Goal: Task Accomplishment & Management: Use online tool/utility

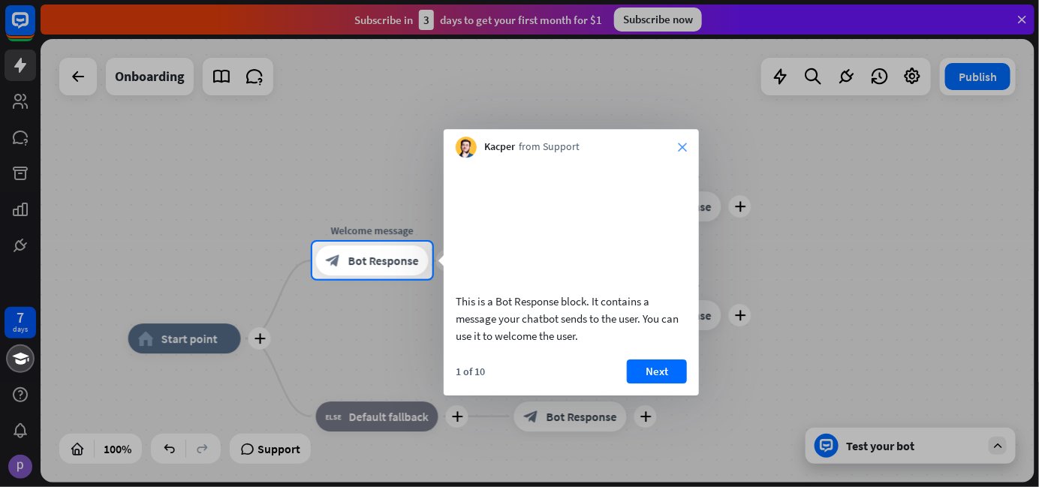
click at [683, 143] on icon "close" at bounding box center [682, 147] width 9 height 9
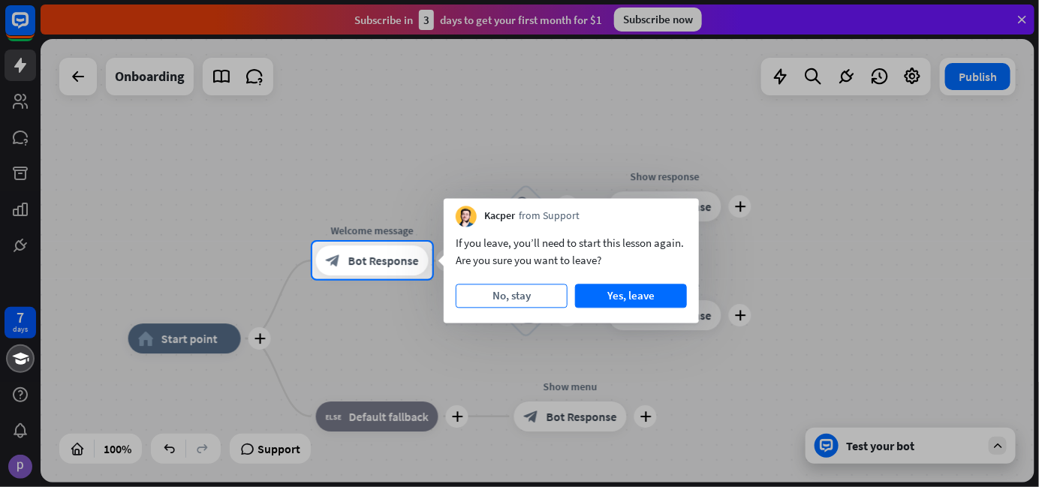
click at [546, 295] on button "No, stay" at bounding box center [512, 296] width 112 height 24
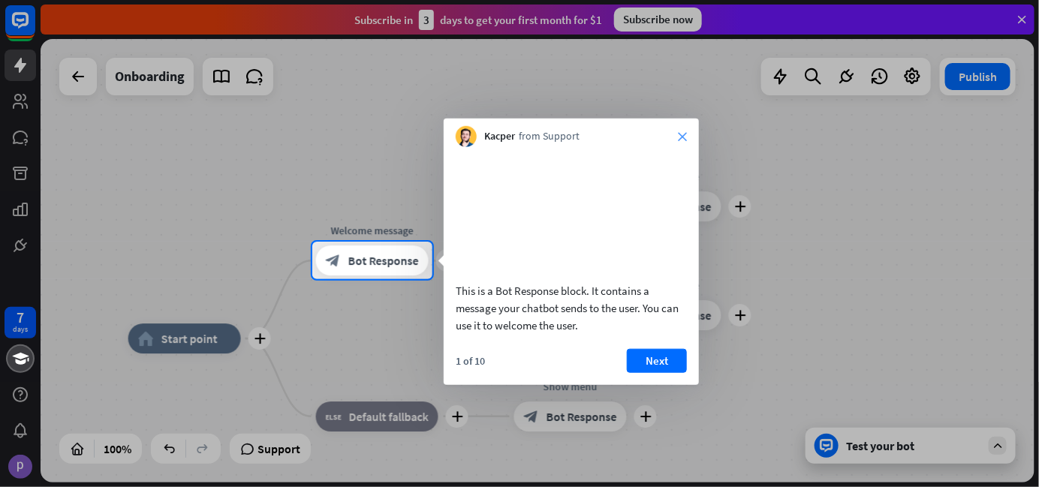
click at [678, 138] on icon "close" at bounding box center [682, 136] width 9 height 9
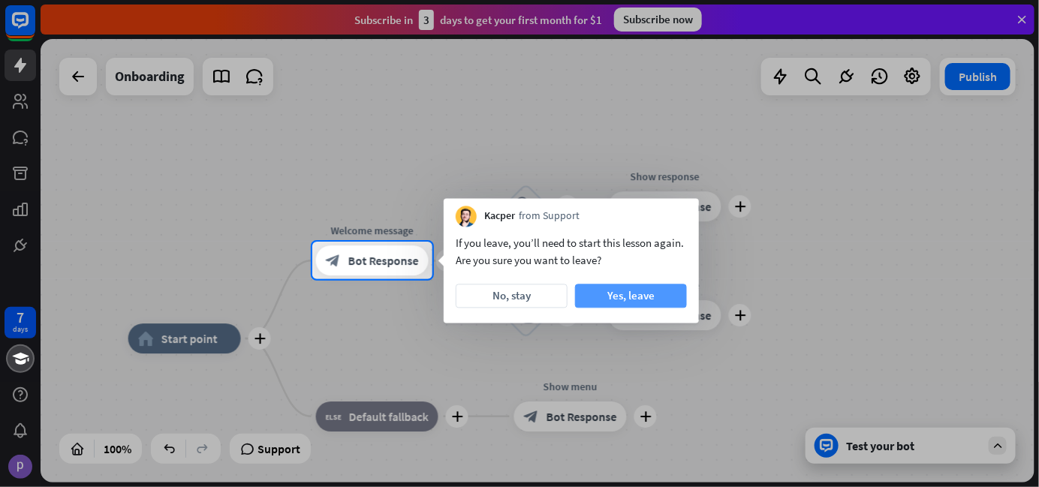
click at [631, 287] on button "Yes, leave" at bounding box center [631, 296] width 112 height 24
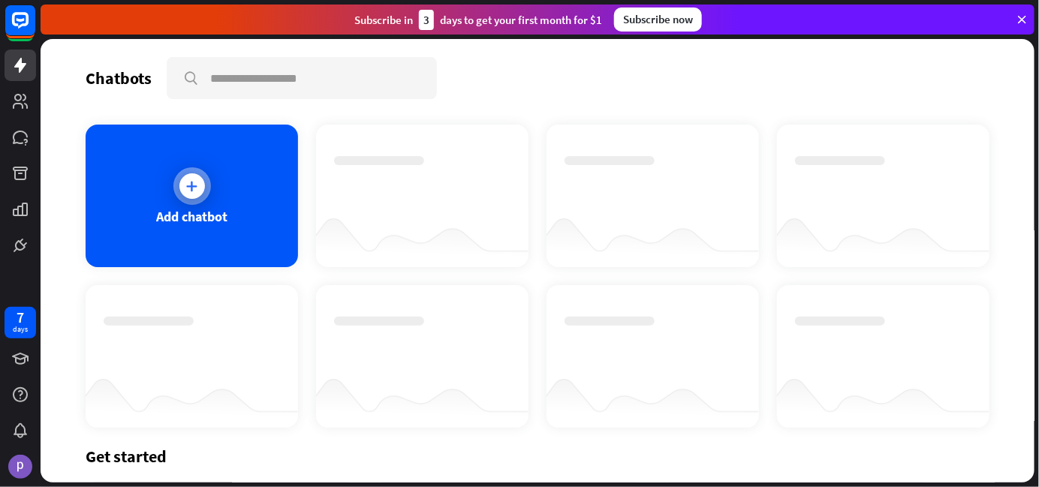
click at [186, 179] on icon at bounding box center [192, 186] width 15 height 15
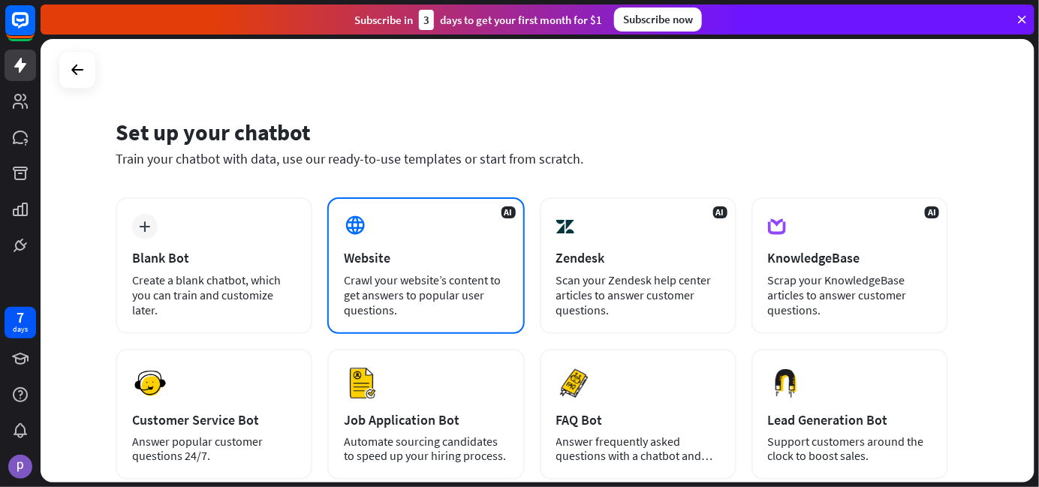
click at [424, 215] on div "AI Website Crawl your website’s content to get answers to popular user question…" at bounding box center [425, 265] width 197 height 137
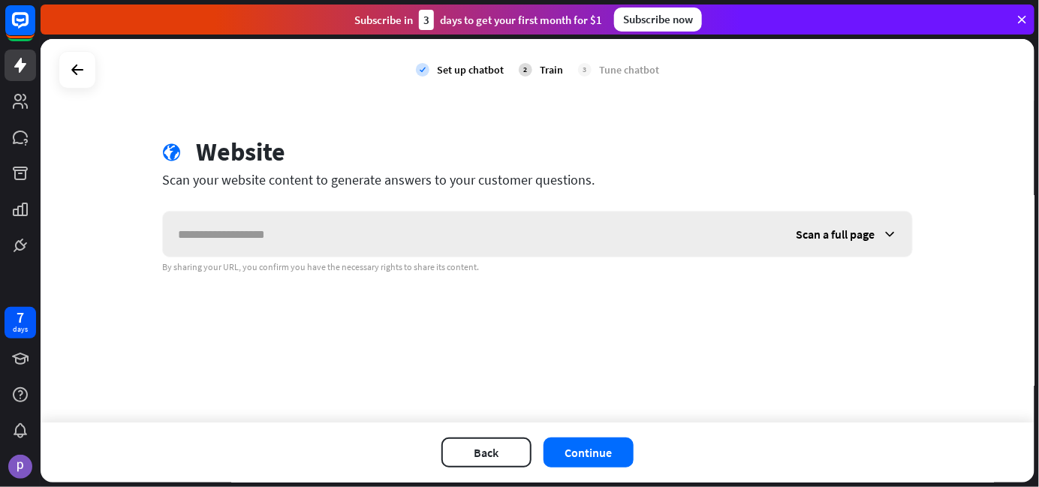
click at [424, 215] on input "text" at bounding box center [472, 234] width 618 height 45
click at [881, 227] on div "Scan a full page" at bounding box center [845, 234] width 131 height 45
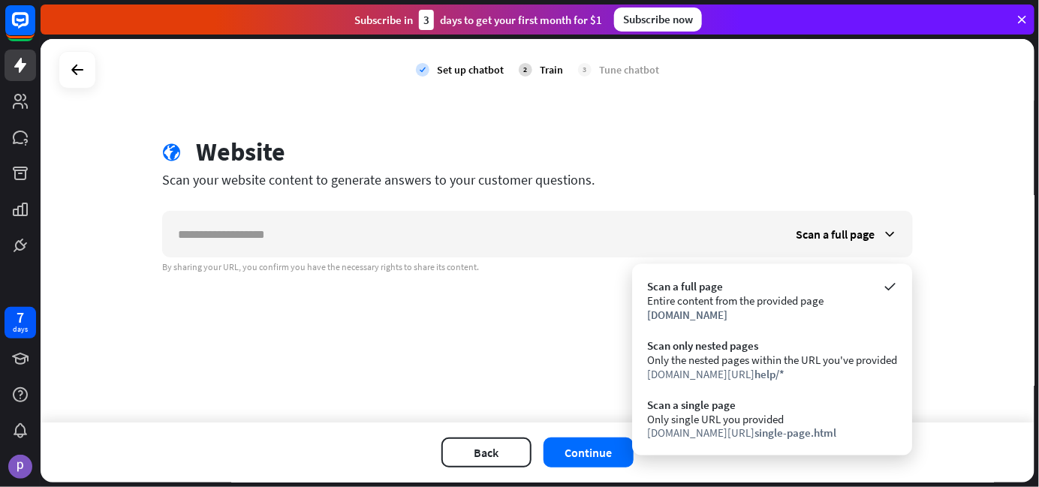
click at [836, 169] on div "globe Website" at bounding box center [537, 154] width 750 height 35
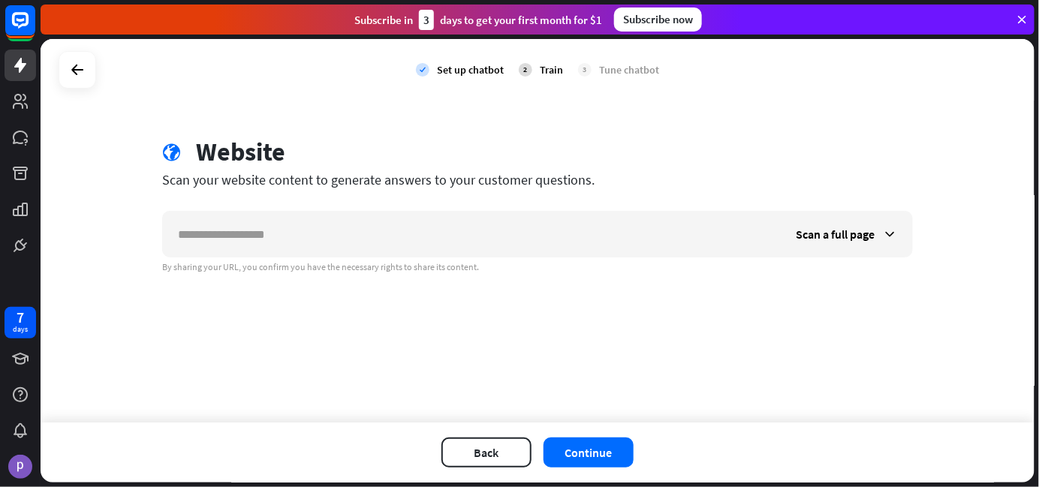
drag, startPoint x: 685, startPoint y: 21, endPoint x: 654, endPoint y: 110, distance: 94.5
click at [654, 110] on div "check Set up chatbot 2 Train 3 Tune chatbot globe Website Scan your website con…" at bounding box center [538, 230] width 994 height 383
click at [672, 21] on div "Subscribe now" at bounding box center [658, 20] width 88 height 24
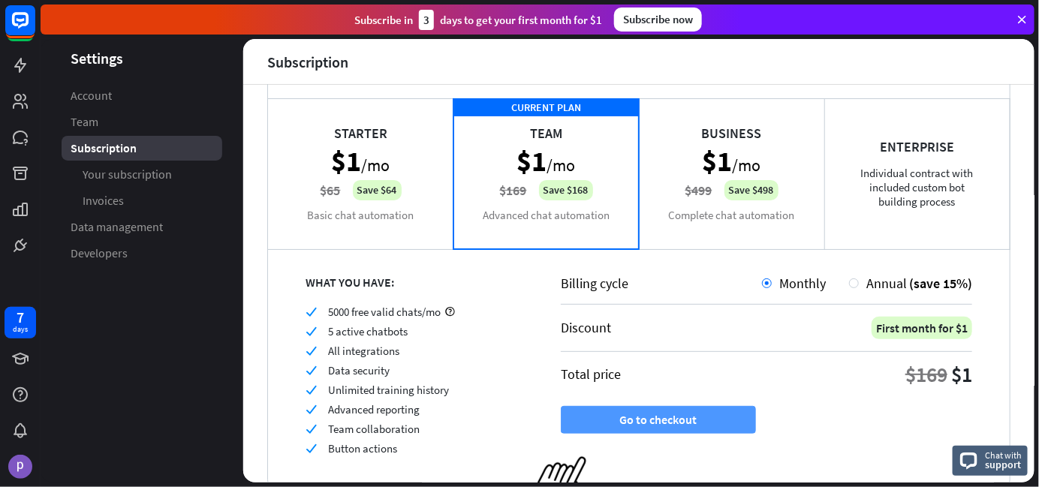
scroll to position [116, 0]
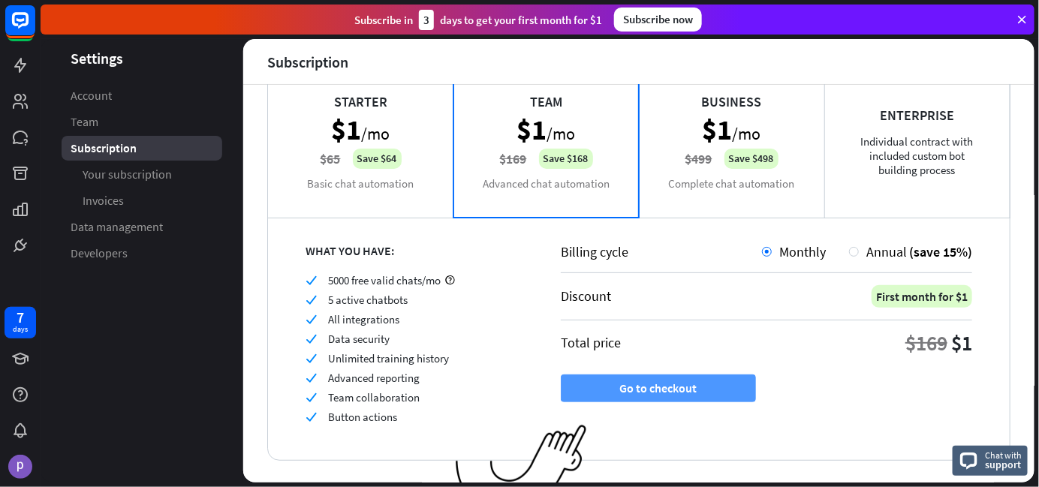
click at [683, 377] on button "Go to checkout" at bounding box center [658, 388] width 195 height 28
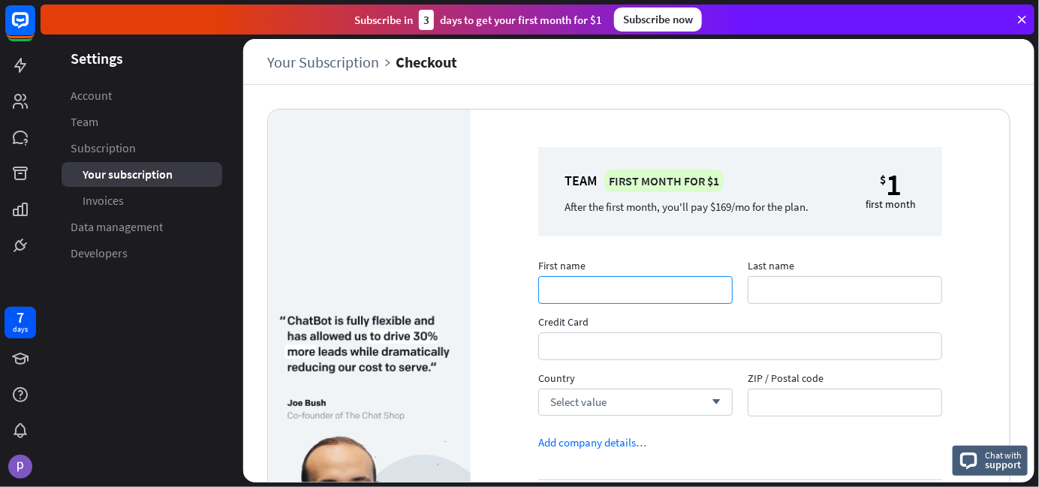
click at [652, 295] on input "First name" at bounding box center [635, 290] width 194 height 28
type input "*****"
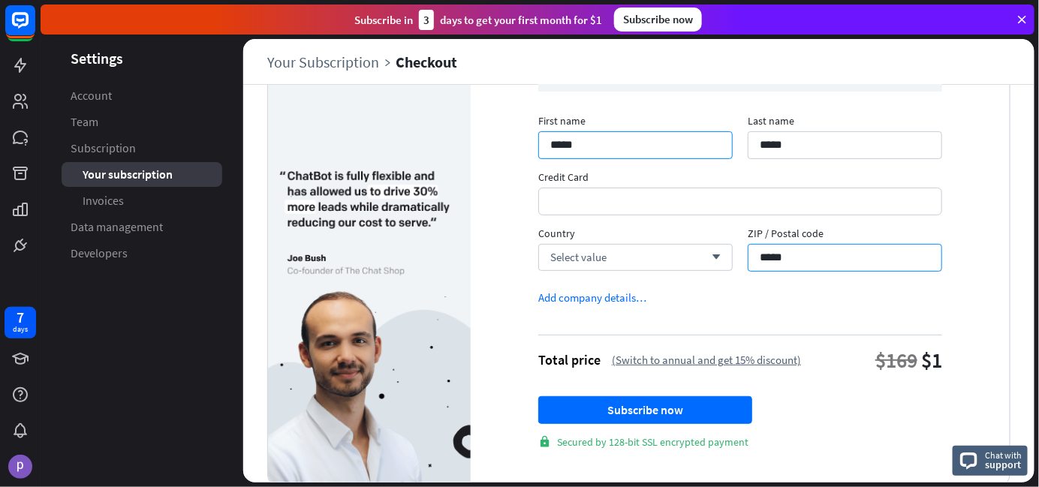
scroll to position [150, 0]
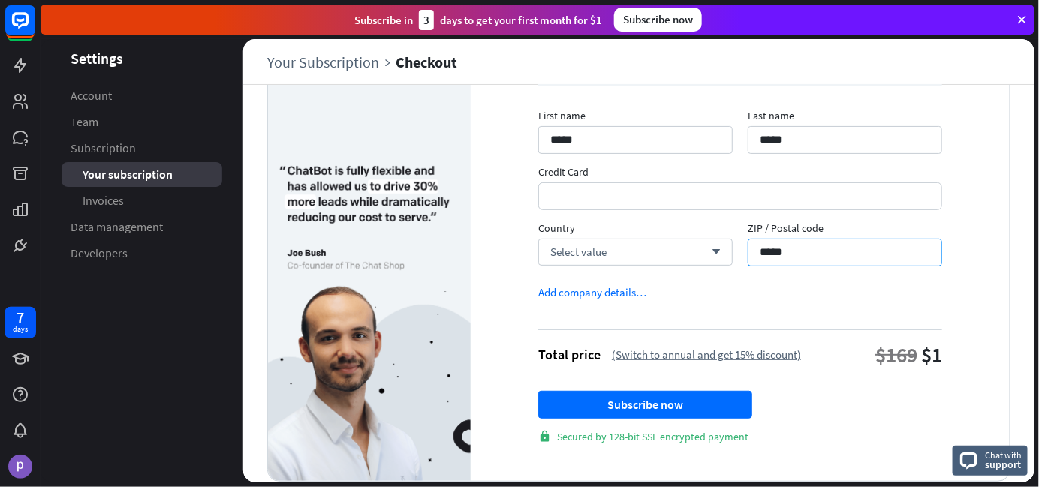
type input "*****"
click at [646, 266] on div "First name ***** Last name ***** Credit Card Country Select value arrow_down ZI…" at bounding box center [740, 193] width 419 height 169
click at [646, 249] on div "Select value arrow_down" at bounding box center [635, 252] width 194 height 27
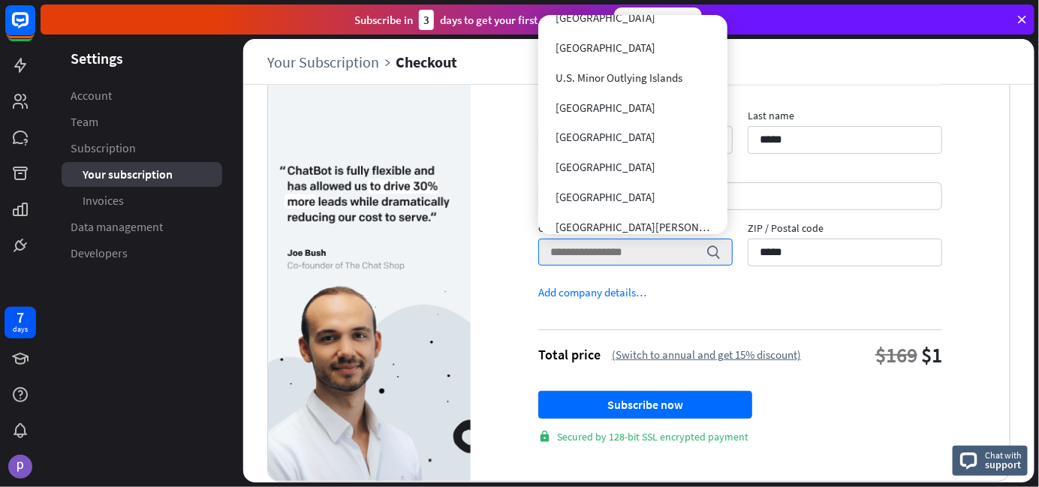
scroll to position [7101, 0]
click at [635, 119] on div "[GEOGRAPHIC_DATA]" at bounding box center [632, 109] width 177 height 30
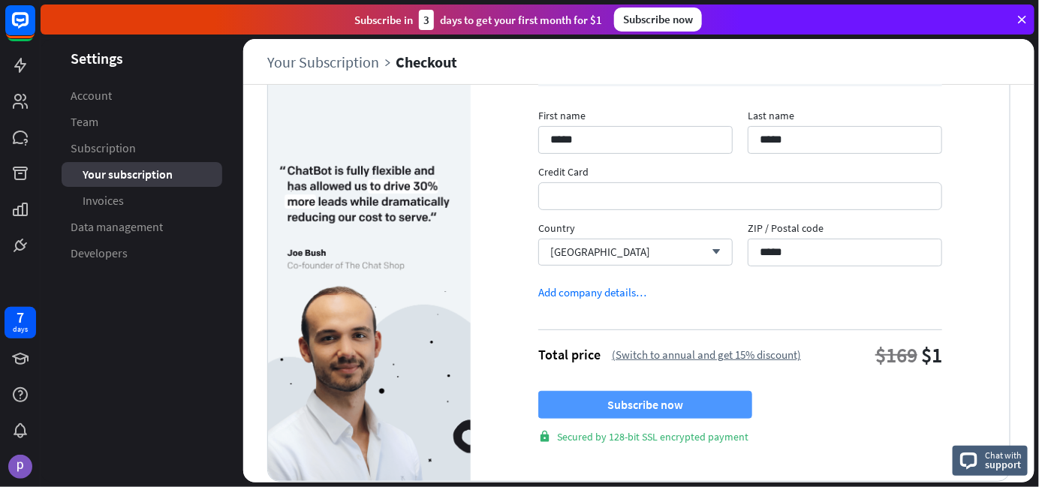
click at [648, 413] on button "Subscribe now" at bounding box center [645, 405] width 214 height 28
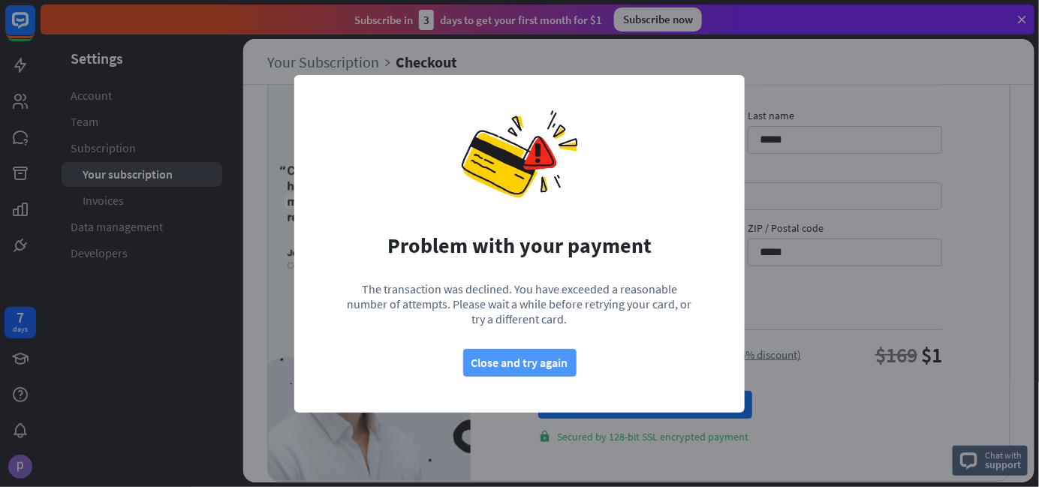
click at [528, 371] on button "Close and try again" at bounding box center [519, 363] width 113 height 28
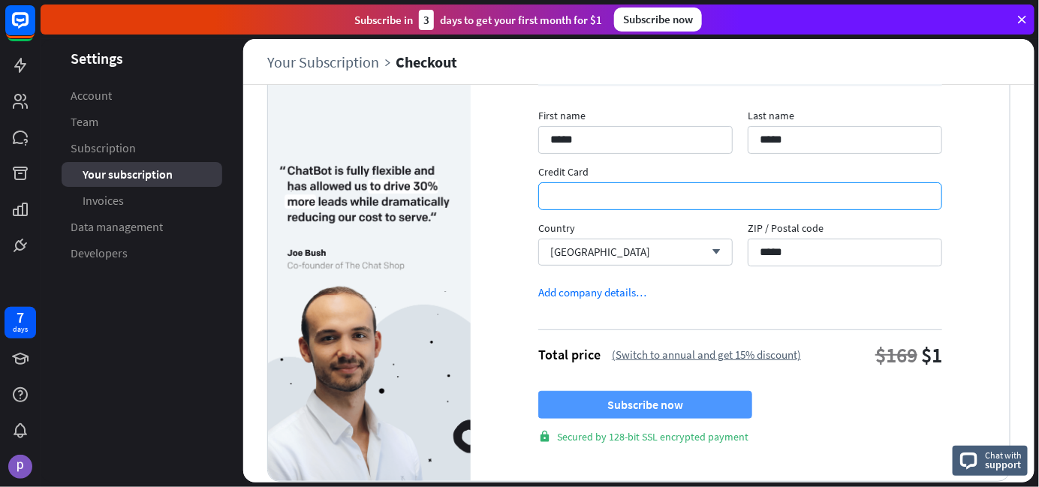
click at [700, 402] on button "Subscribe now" at bounding box center [645, 405] width 214 height 28
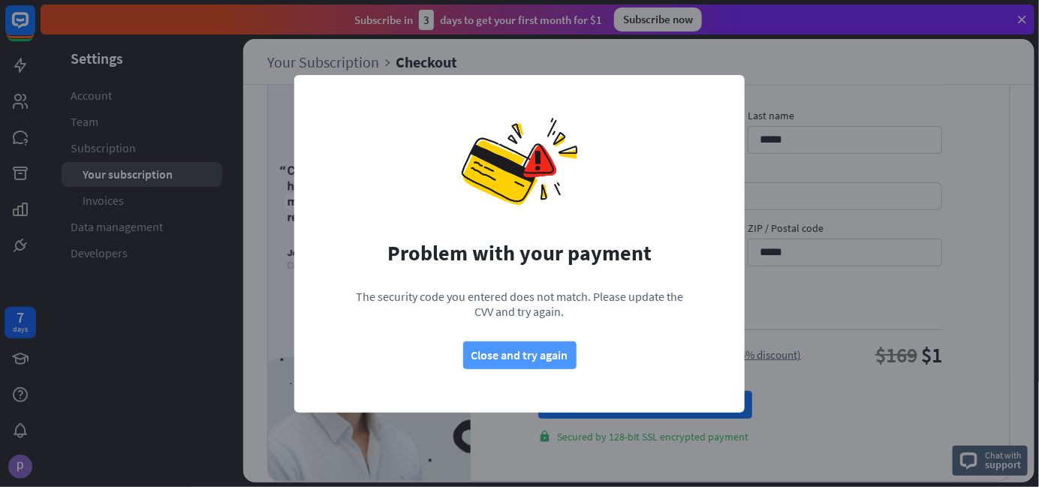
click at [524, 356] on button "Close and try again" at bounding box center [519, 355] width 113 height 28
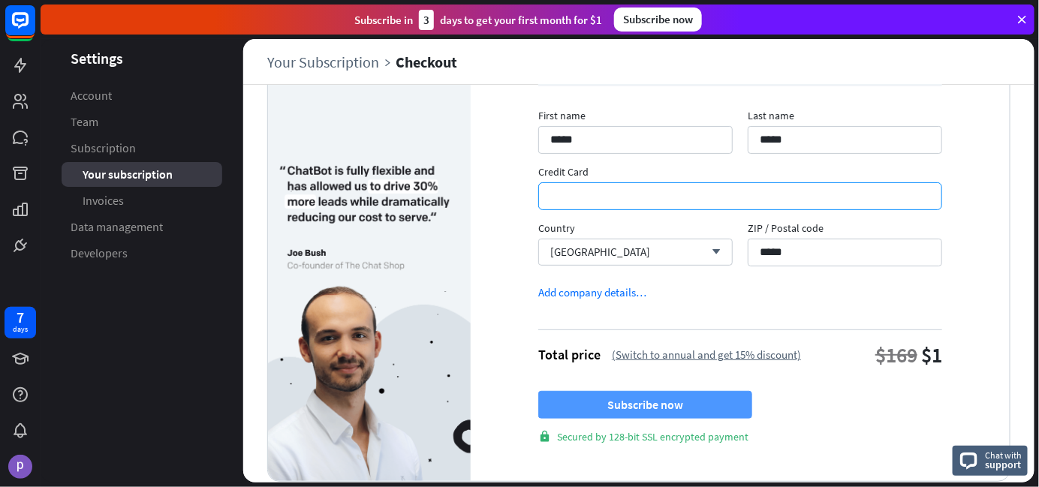
click at [676, 399] on button "Subscribe now" at bounding box center [645, 405] width 214 height 28
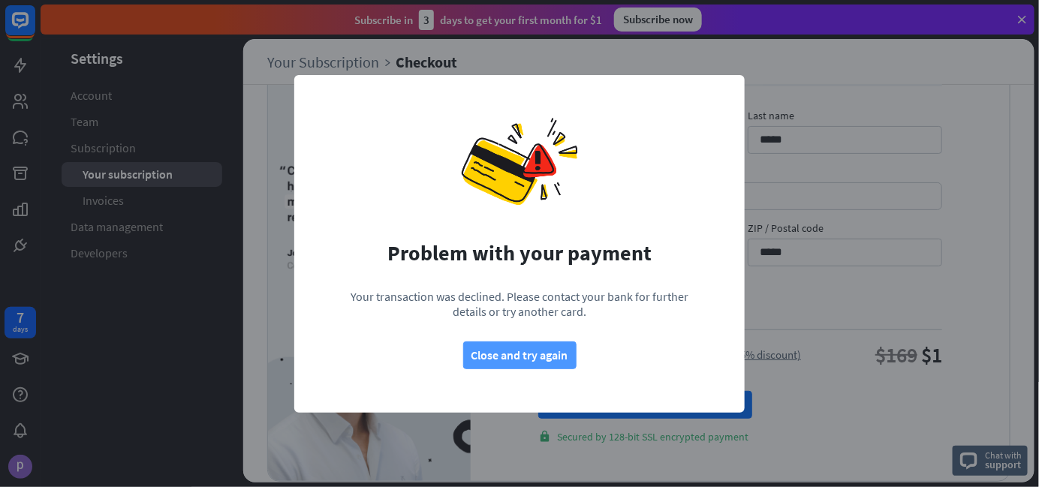
click at [501, 349] on button "Close and try again" at bounding box center [519, 355] width 113 height 28
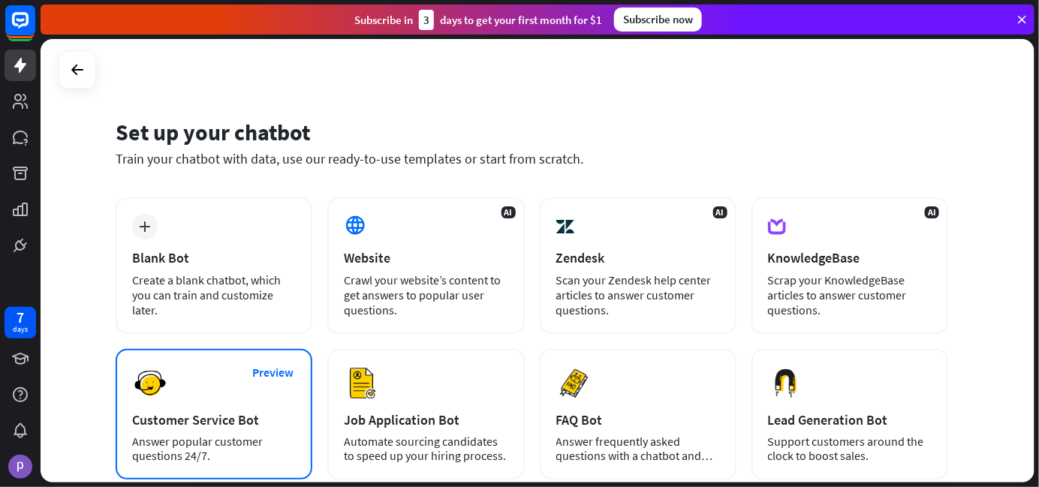
click at [222, 419] on div "Customer Service Bot" at bounding box center [214, 419] width 164 height 17
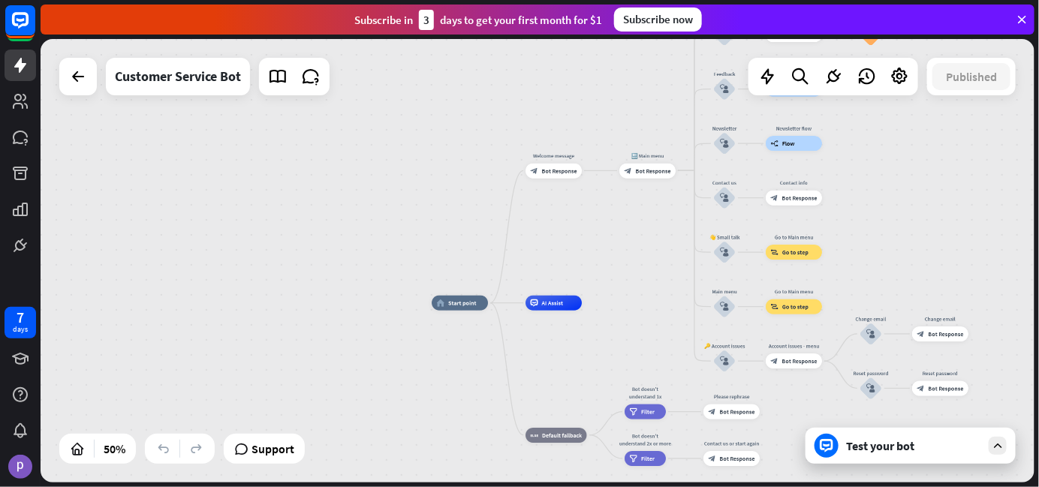
click at [648, 20] on div "Subscribe now" at bounding box center [658, 20] width 88 height 24
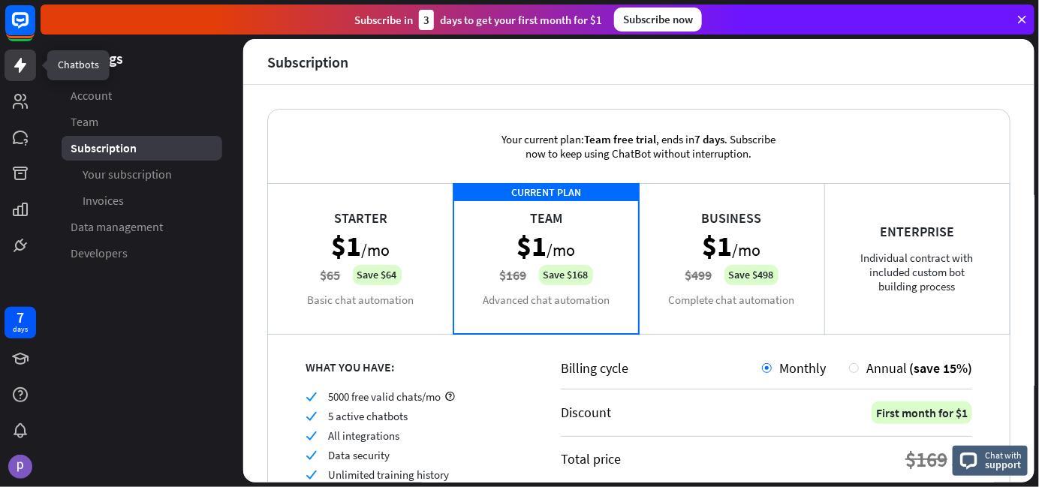
click at [21, 68] on icon at bounding box center [20, 65] width 12 height 15
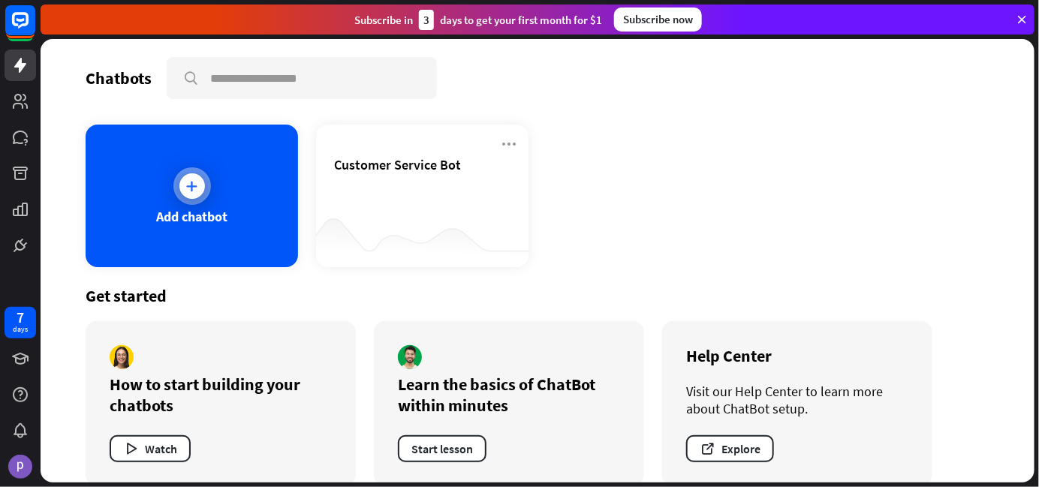
click at [179, 187] on div at bounding box center [192, 186] width 26 height 26
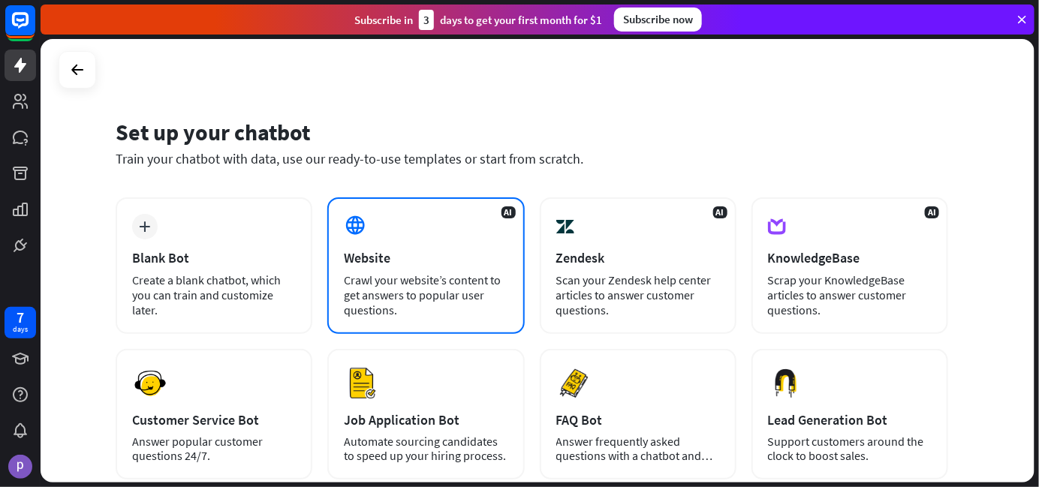
click at [401, 256] on div "Website" at bounding box center [426, 257] width 164 height 17
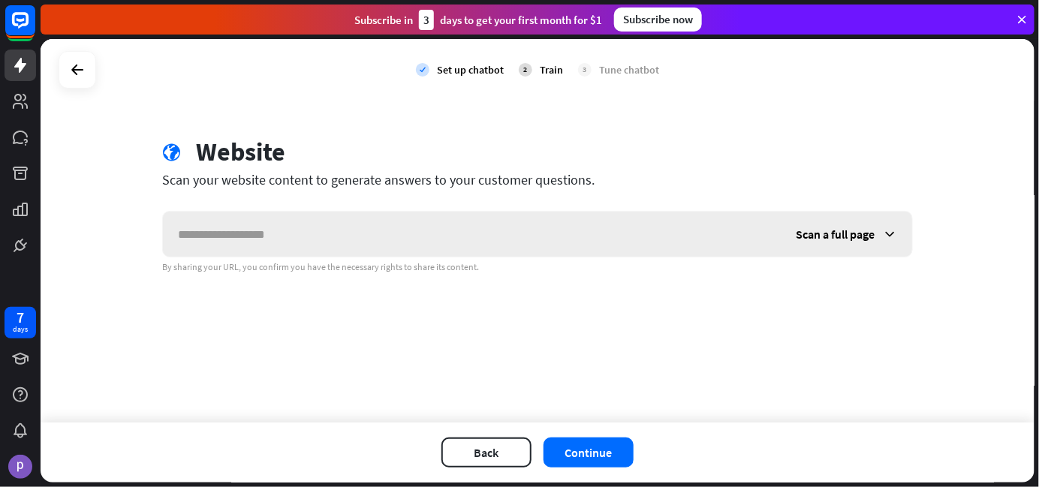
click at [429, 218] on input "text" at bounding box center [472, 234] width 618 height 45
click at [843, 236] on span "Scan a full page" at bounding box center [834, 234] width 79 height 15
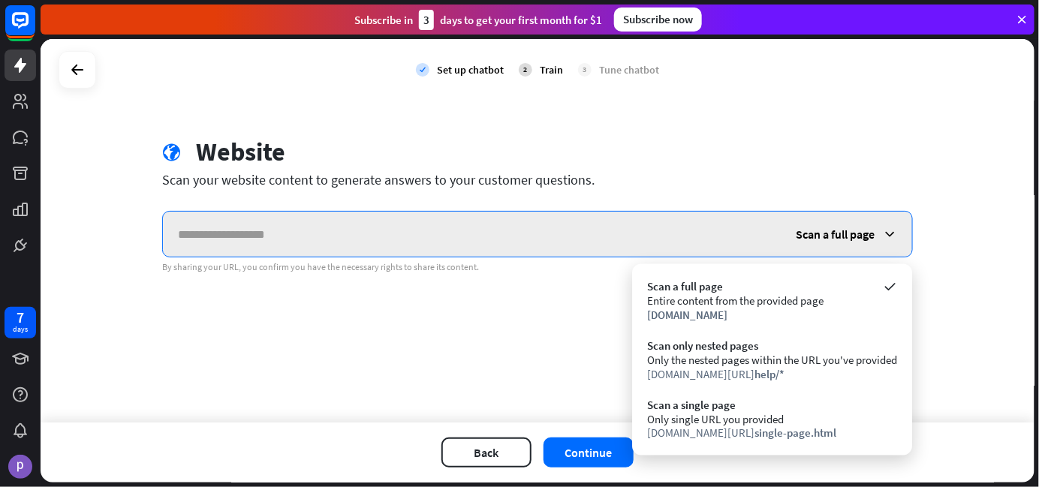
click at [654, 246] on input "text" at bounding box center [472, 234] width 618 height 45
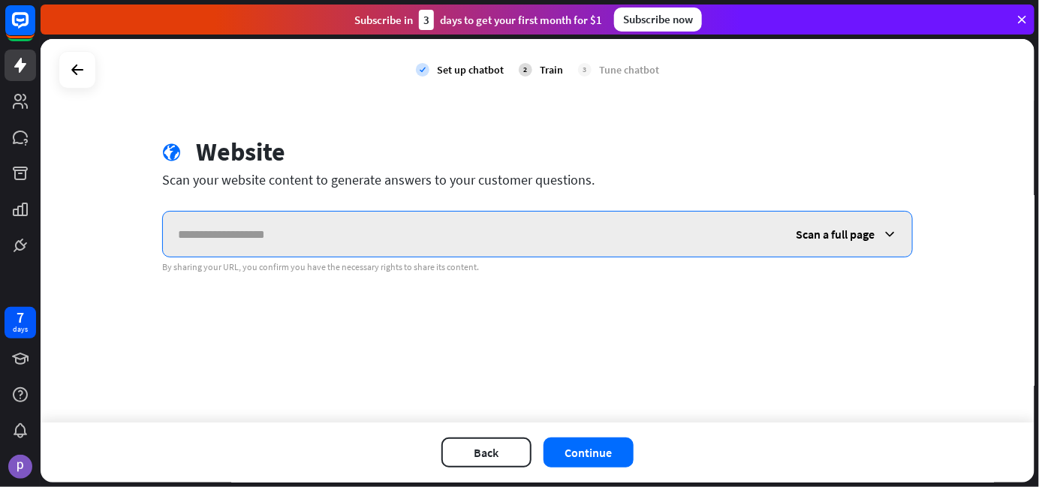
click at [404, 223] on input "text" at bounding box center [472, 234] width 618 height 45
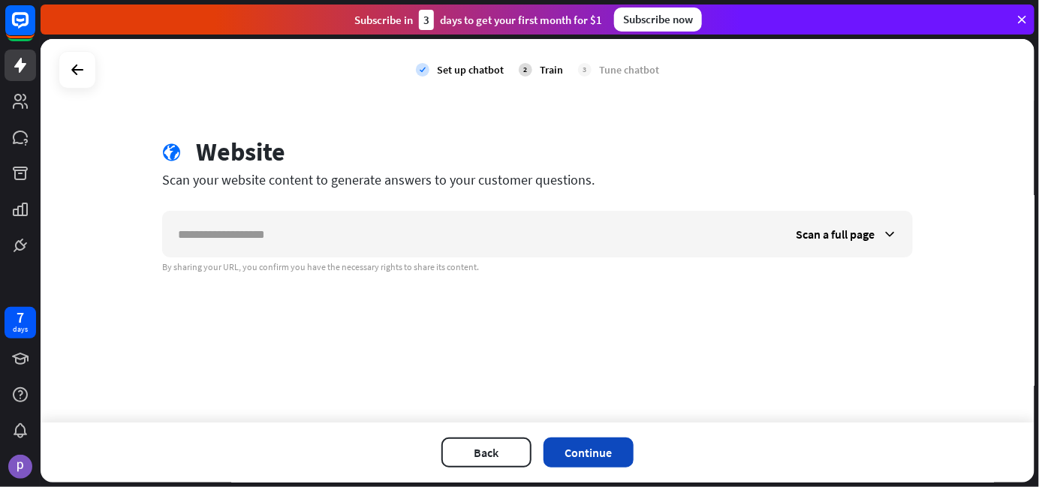
click at [580, 459] on button "Continue" at bounding box center [588, 453] width 90 height 30
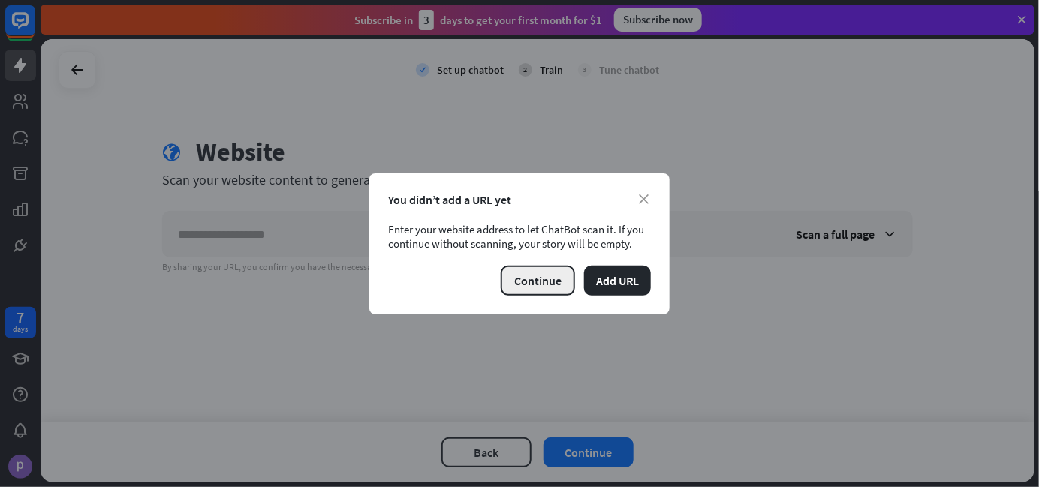
click at [563, 279] on button "Continue" at bounding box center [538, 281] width 74 height 30
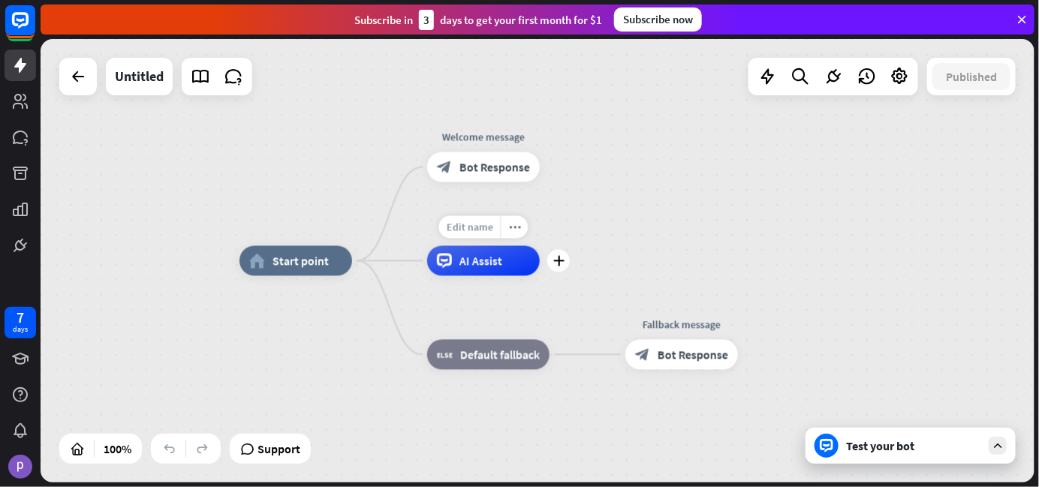
click at [483, 233] on span "Edit name" at bounding box center [470, 228] width 47 height 14
click at [670, 210] on div "home_2 Start point Welcome message block_bot_response Bot Response AI Assist bl…" at bounding box center [538, 261] width 994 height 444
click at [903, 81] on icon at bounding box center [899, 77] width 20 height 20
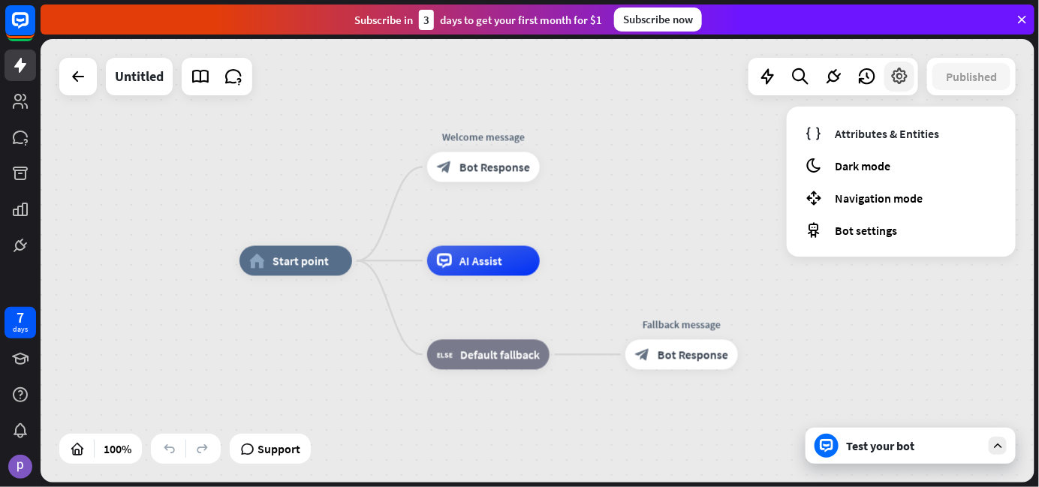
click at [903, 81] on icon at bounding box center [899, 77] width 20 height 20
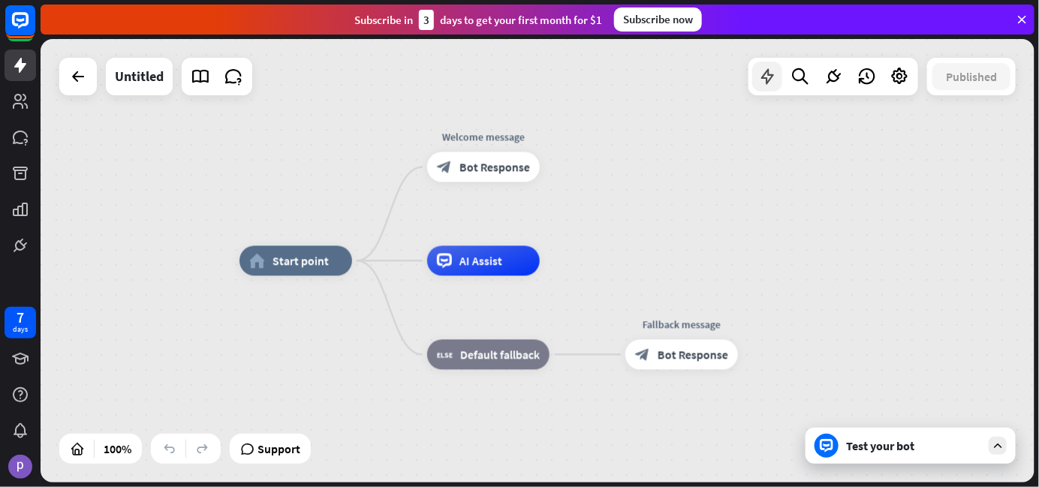
click at [771, 76] on icon at bounding box center [767, 77] width 20 height 20
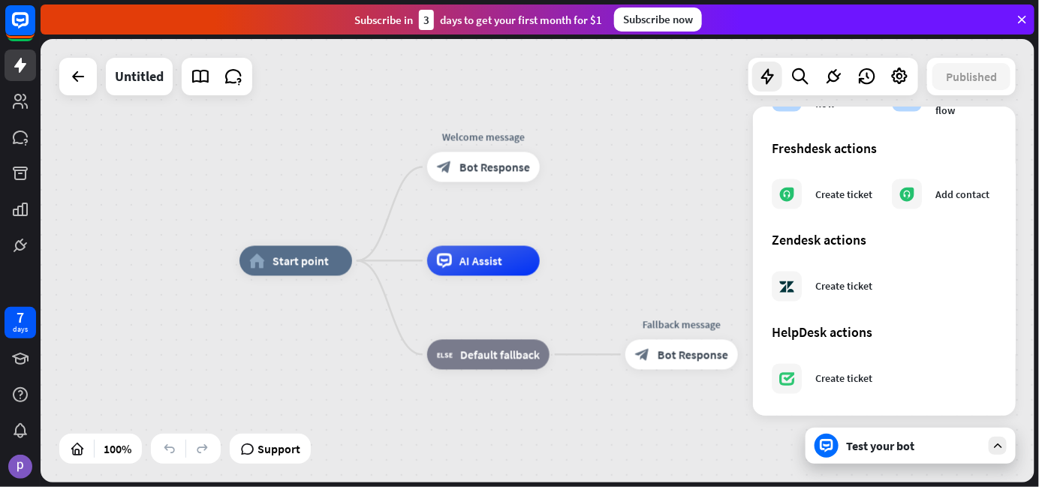
scroll to position [901, 0]
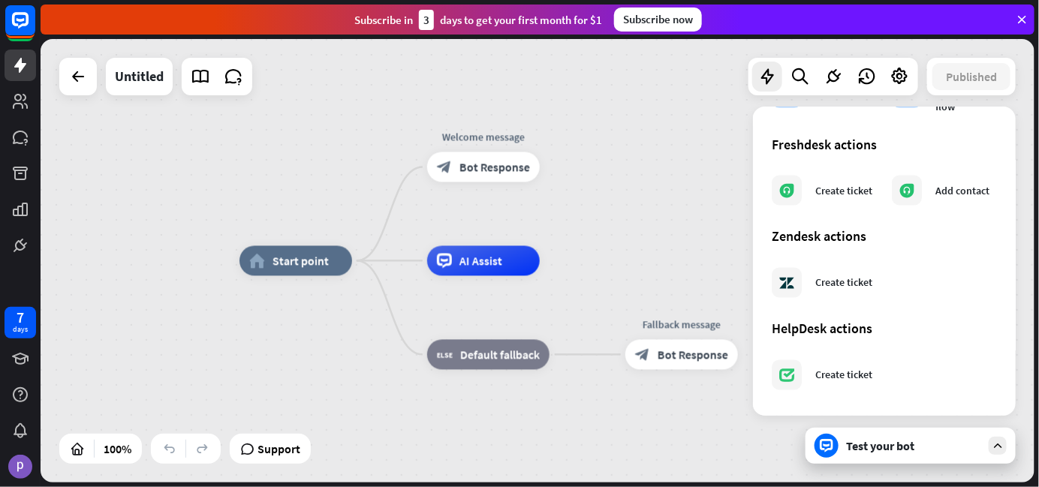
click at [715, 454] on div "home_2 Start point Welcome message block_bot_response Bot Response AI Assist bl…" at bounding box center [736, 483] width 994 height 444
click at [717, 219] on div "home_2 Start point Welcome message block_bot_response Bot Response AI Assist bl…" at bounding box center [538, 261] width 994 height 444
click at [837, 83] on icon at bounding box center [833, 77] width 20 height 20
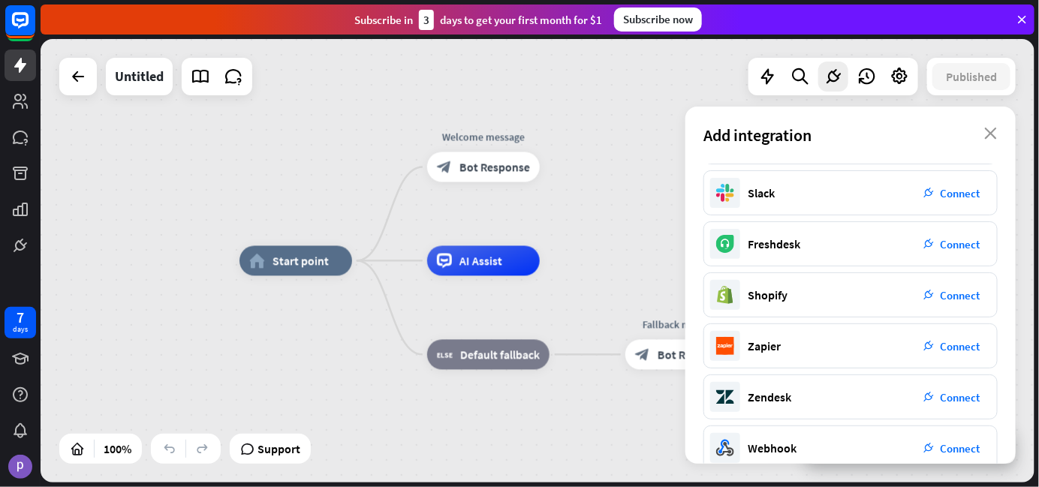
scroll to position [0, 0]
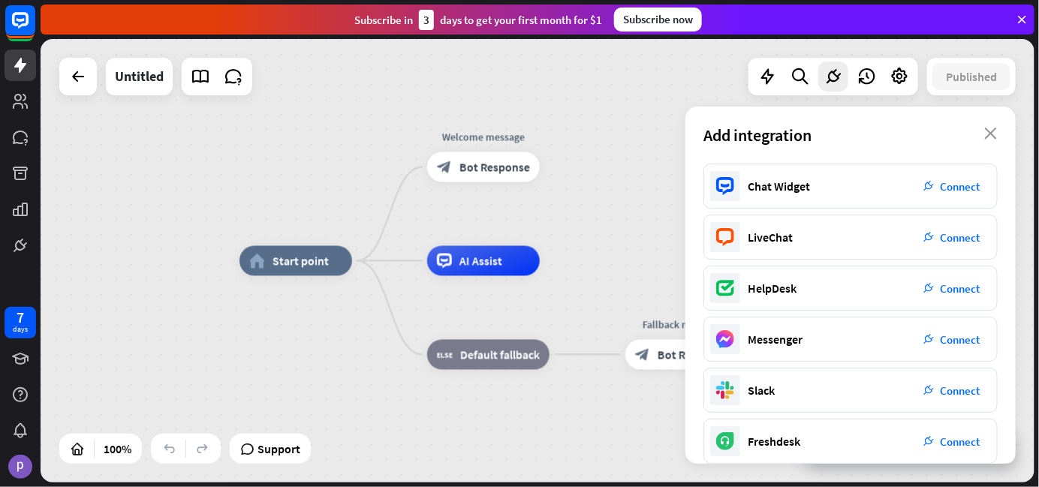
click at [646, 128] on div "home_2 Start point Welcome message block_bot_response Bot Response AI Assist bl…" at bounding box center [538, 261] width 994 height 444
click at [642, 168] on div "home_2 Start point Welcome message block_bot_response Bot Response AI Assist bl…" at bounding box center [538, 261] width 994 height 444
click at [991, 128] on icon "close" at bounding box center [990, 134] width 13 height 12
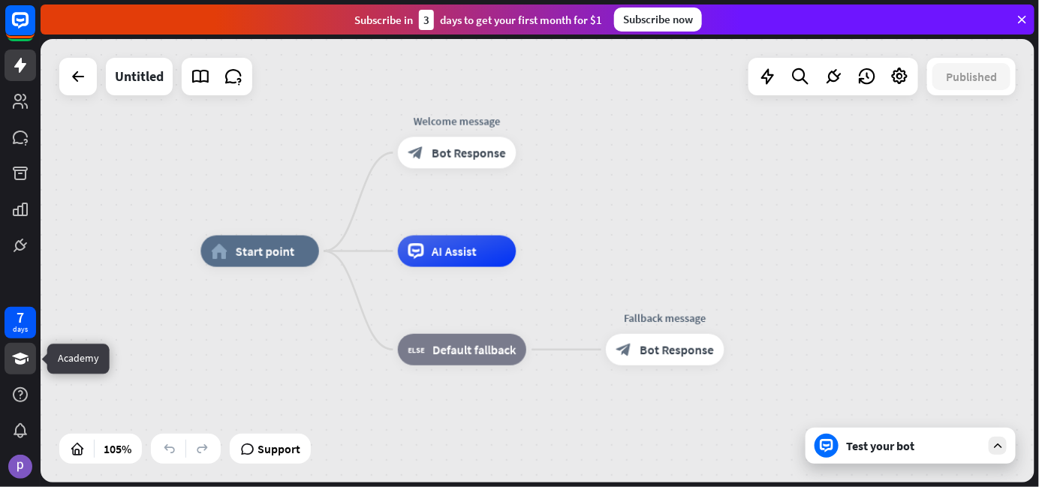
click at [29, 364] on icon at bounding box center [20, 359] width 18 height 18
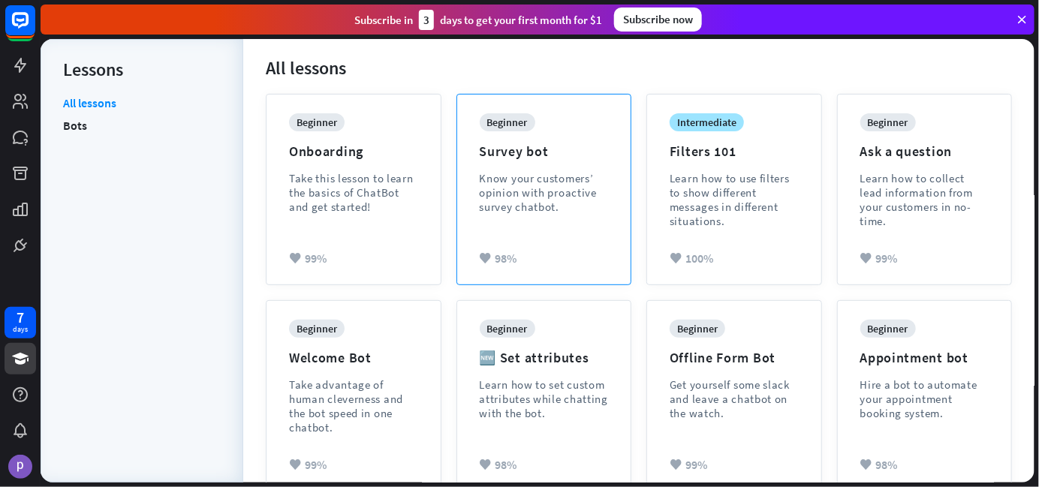
scroll to position [150, 0]
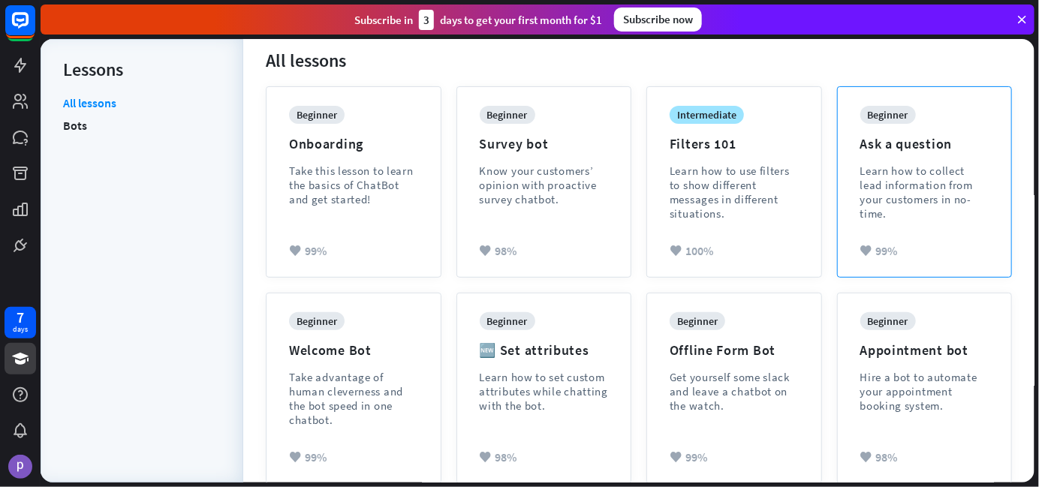
click at [889, 200] on div "Learn how to collect lead information from your customers in no-time." at bounding box center [924, 192] width 129 height 57
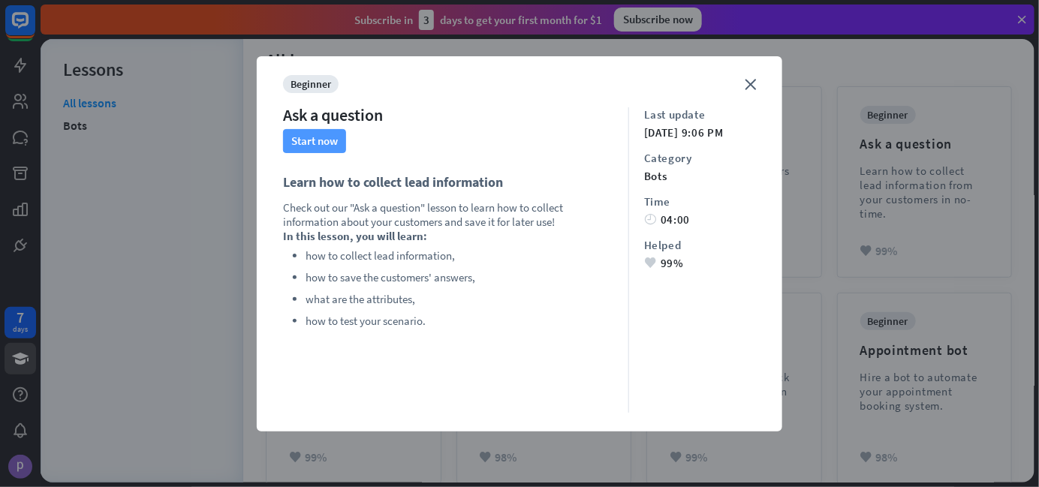
click at [312, 142] on button "Start now" at bounding box center [314, 141] width 63 height 24
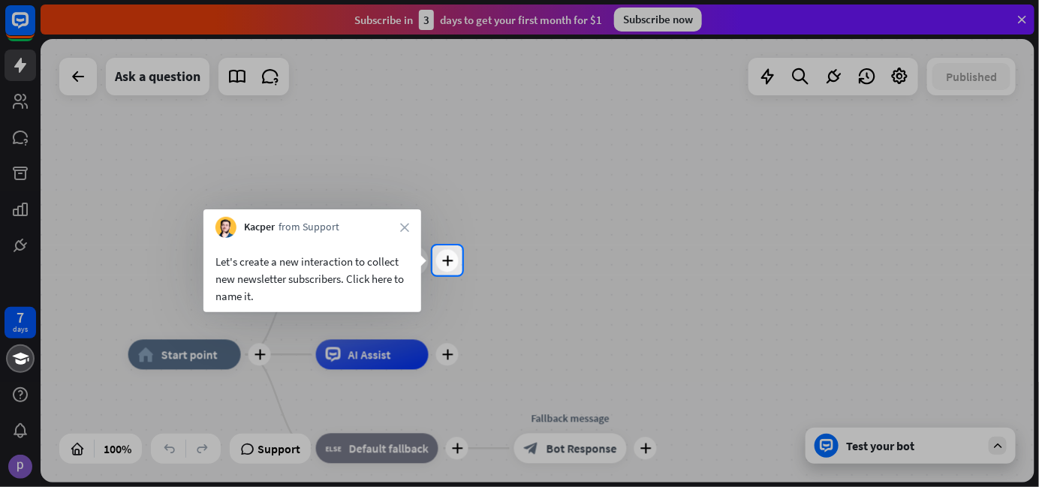
click at [459, 260] on div "plus home_2 Start point plus Welcome message block_bot_response Bot Response pl…" at bounding box center [538, 261] width 994 height 444
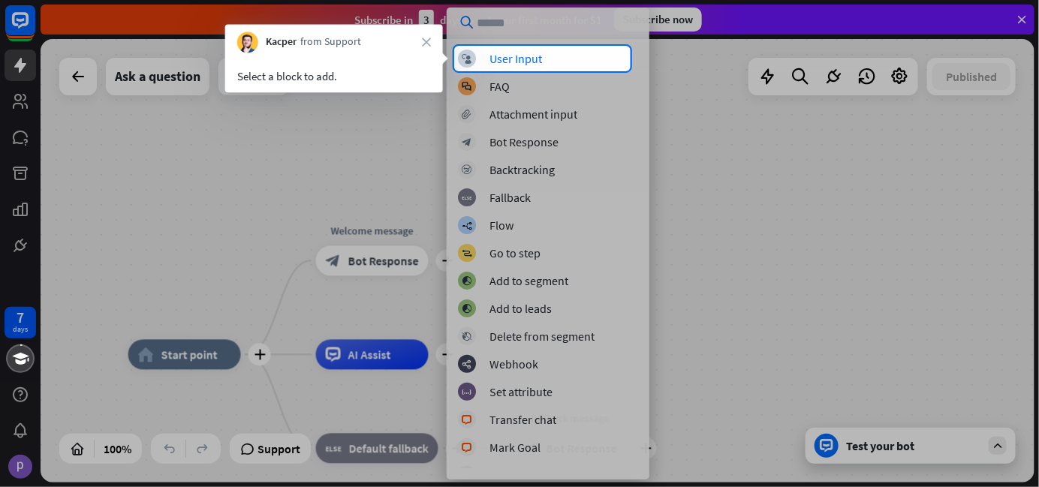
click at [566, 48] on div "block_user_input User Input block_faq FAQ block_attachment Attachment input blo…" at bounding box center [548, 244] width 203 height 472
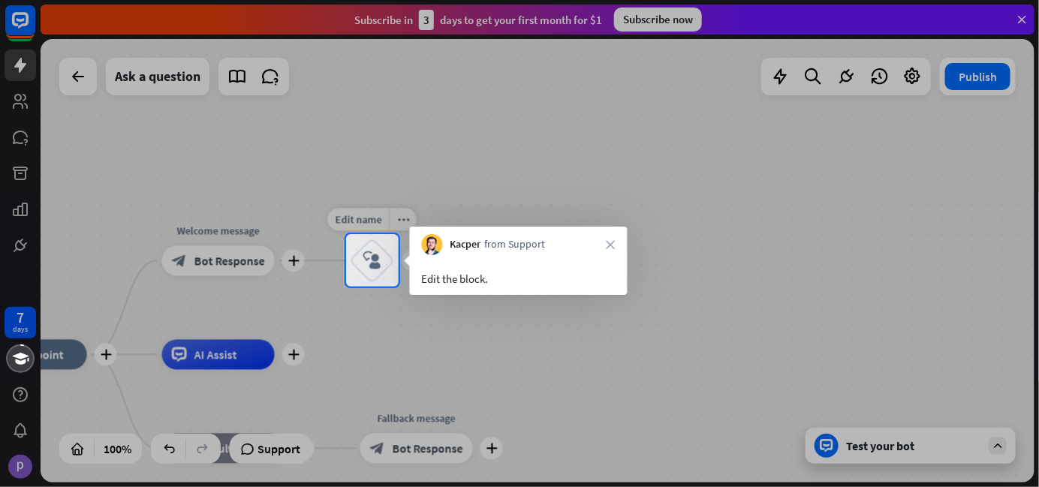
click at [386, 262] on div "block_user_input" at bounding box center [372, 261] width 45 height 45
